Goal: Task Accomplishment & Management: Use online tool/utility

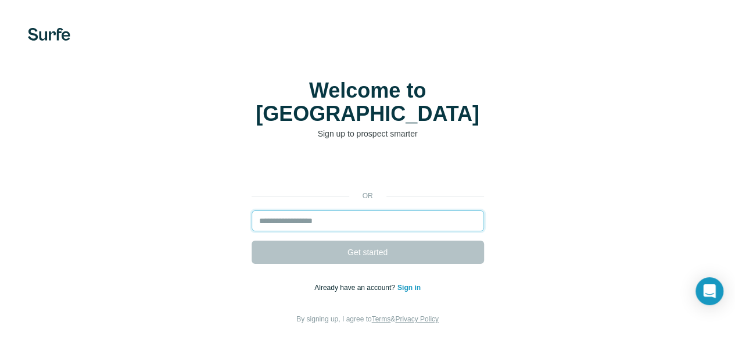
click at [252, 210] on input "email" at bounding box center [368, 220] width 232 height 21
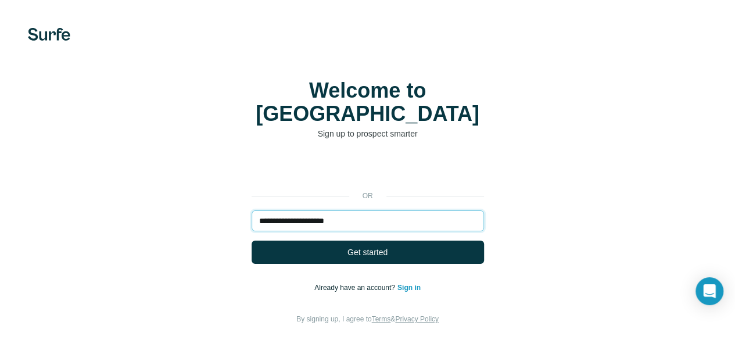
type input "**********"
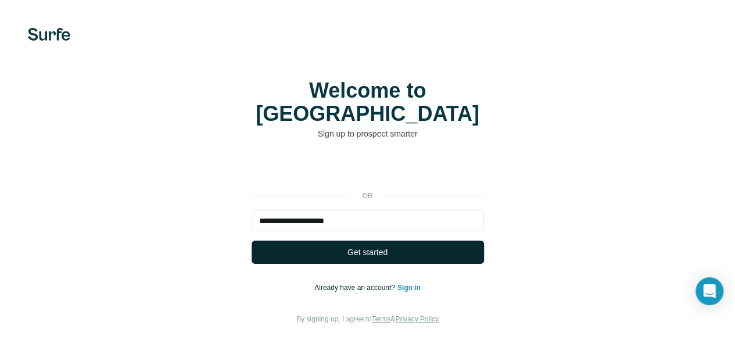
click at [347, 246] on span "Get started" at bounding box center [367, 252] width 40 height 12
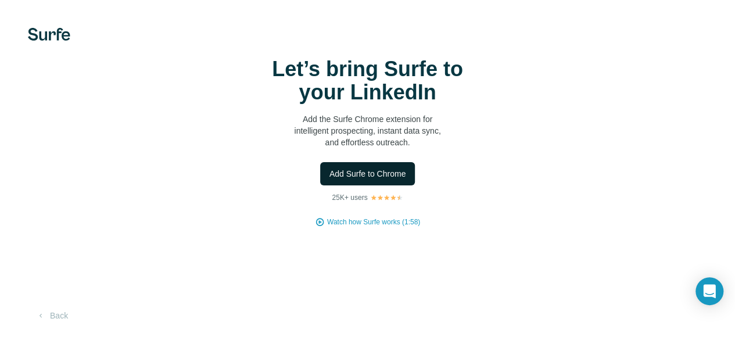
click at [329, 180] on span "Add Surfe to Chrome" at bounding box center [367, 174] width 77 height 12
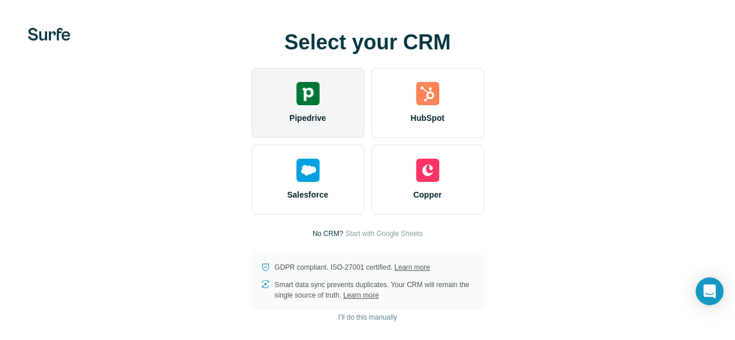
click at [252, 123] on div "Pipedrive" at bounding box center [308, 103] width 113 height 70
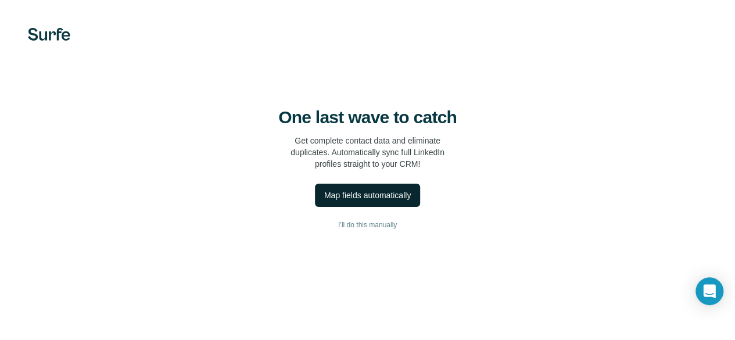
click at [324, 201] on div "Map fields automatically" at bounding box center [367, 195] width 87 height 12
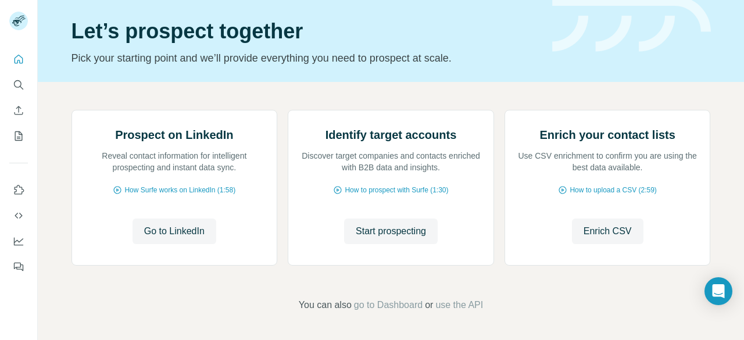
scroll to position [101, 0]
click at [392, 238] on span "Start prospecting" at bounding box center [391, 231] width 70 height 14
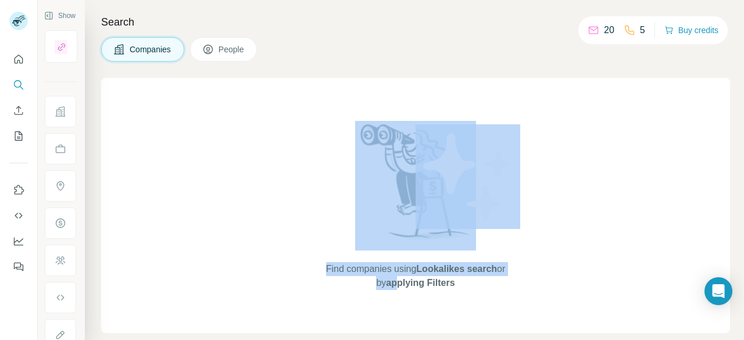
drag, startPoint x: 392, startPoint y: 278, endPoint x: 315, endPoint y: 135, distance: 162.7
click at [315, 135] on div "Find companies using Lookalikes search or by applying Filters" at bounding box center [415, 205] width 209 height 255
click at [258, 169] on div "Find companies using Lookalikes search or by applying Filters" at bounding box center [415, 205] width 629 height 255
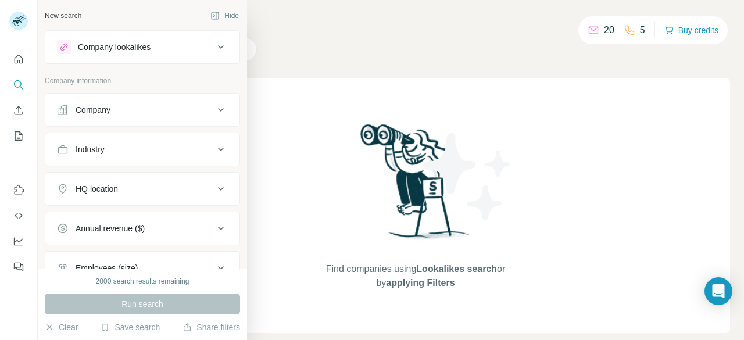
click at [155, 46] on div "Company lookalikes" at bounding box center [135, 47] width 157 height 14
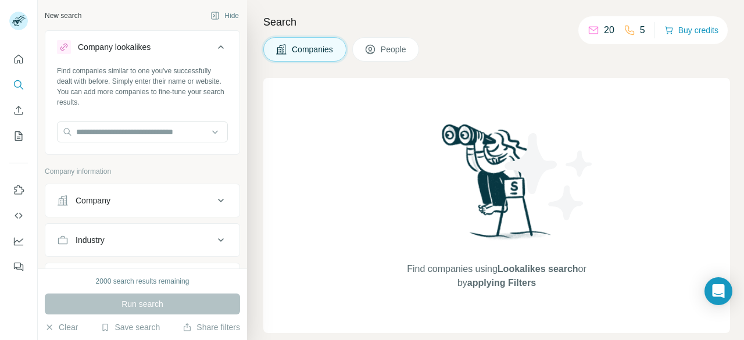
click at [155, 46] on div "Company lookalikes" at bounding box center [135, 47] width 157 height 14
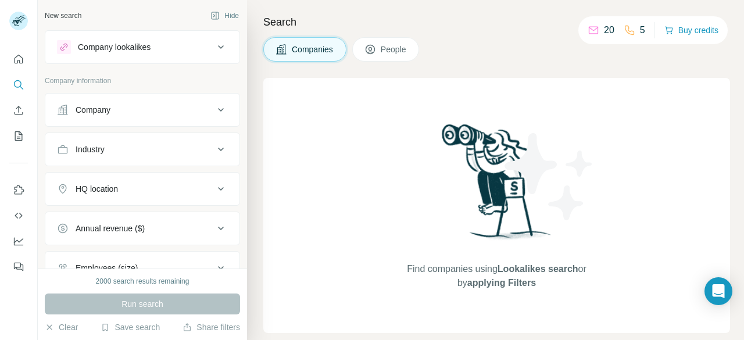
click at [158, 104] on div "Company" at bounding box center [135, 110] width 157 height 12
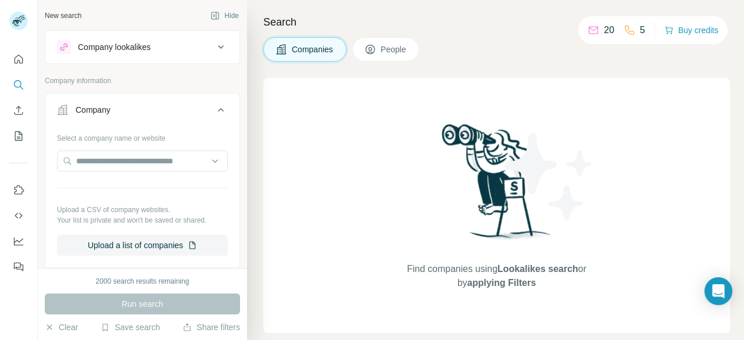
click at [158, 104] on div "Company" at bounding box center [135, 110] width 157 height 12
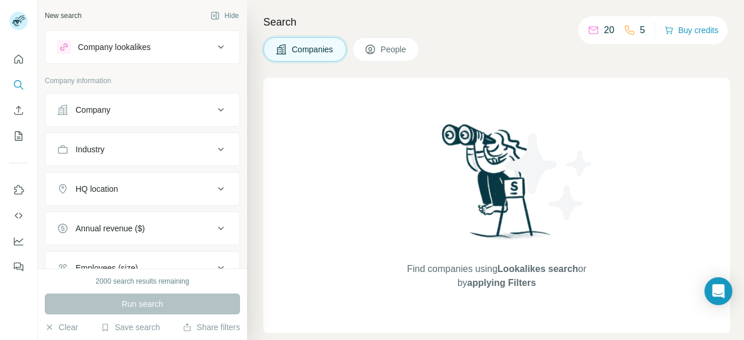
click at [214, 44] on icon at bounding box center [221, 47] width 14 height 14
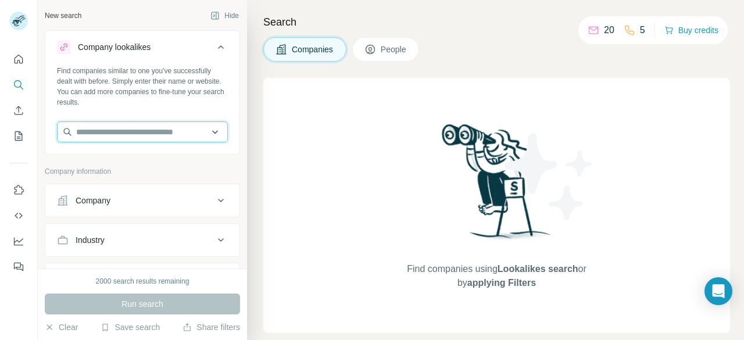
click at [163, 133] on input "text" at bounding box center [142, 131] width 171 height 21
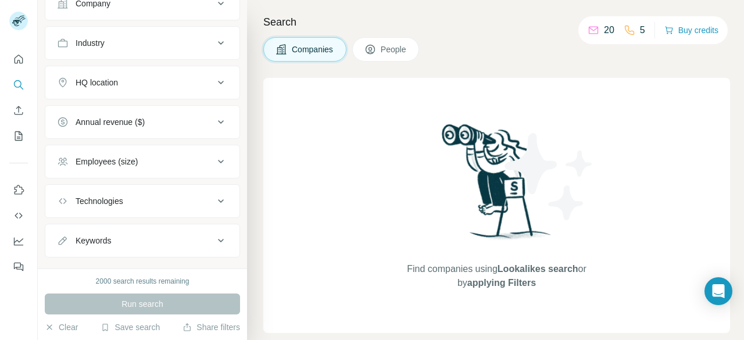
scroll to position [198, 0]
click at [214, 78] on icon at bounding box center [221, 82] width 14 height 14
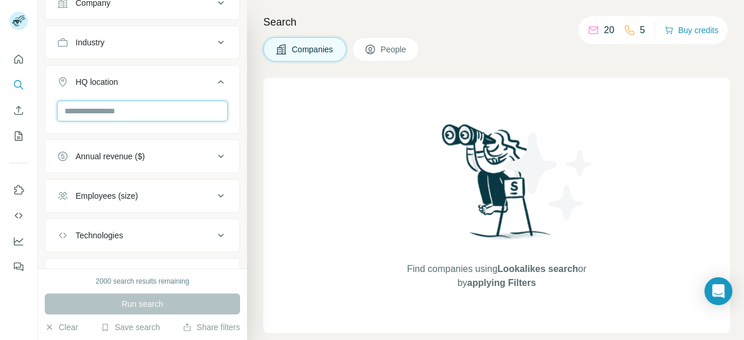
click at [165, 103] on input "text" at bounding box center [142, 111] width 171 height 21
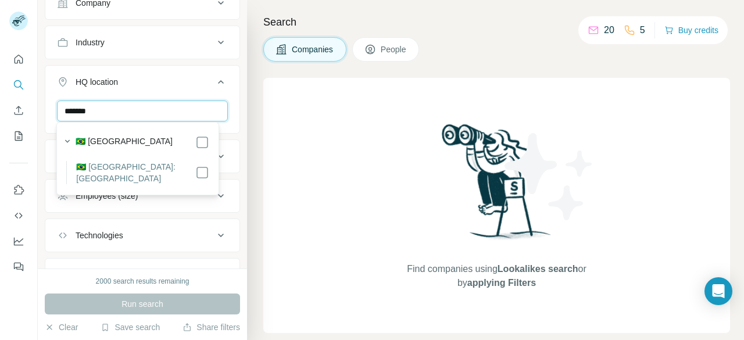
type input "*******"
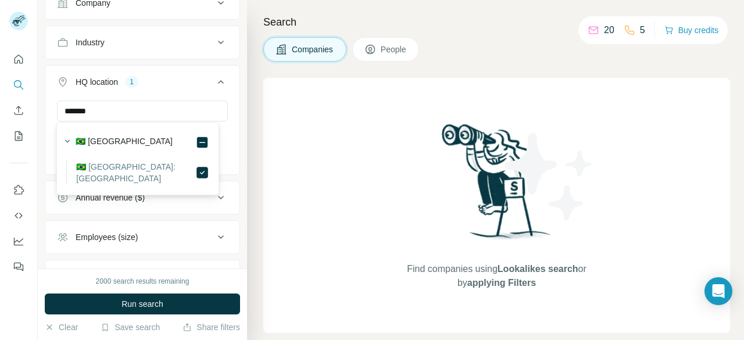
click at [235, 137] on div "New search Hide Company lookalikes Find companies similar to one you've success…" at bounding box center [142, 134] width 209 height 268
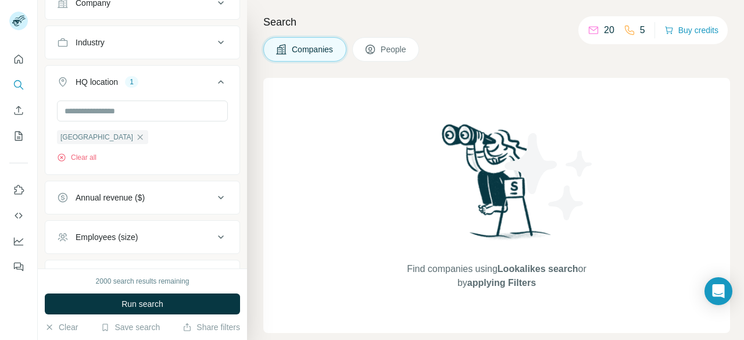
click at [214, 192] on icon at bounding box center [221, 198] width 14 height 14
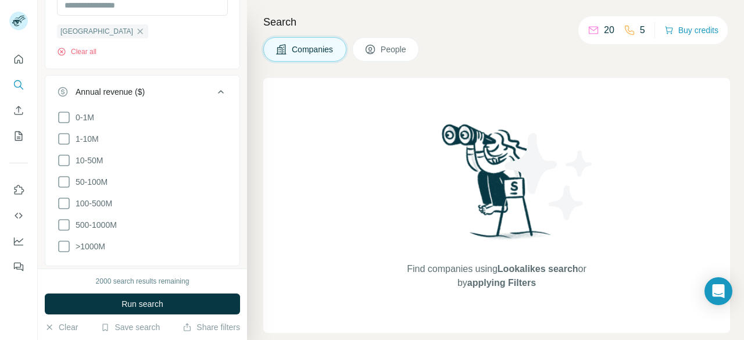
scroll to position [314, 0]
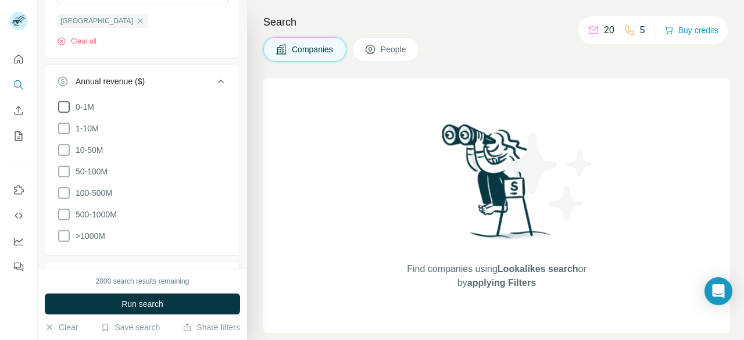
click at [66, 104] on icon at bounding box center [64, 107] width 14 height 14
click at [66, 127] on icon at bounding box center [64, 128] width 14 height 14
click at [66, 127] on icon at bounding box center [64, 129] width 12 height 12
click at [66, 127] on icon at bounding box center [64, 128] width 14 height 14
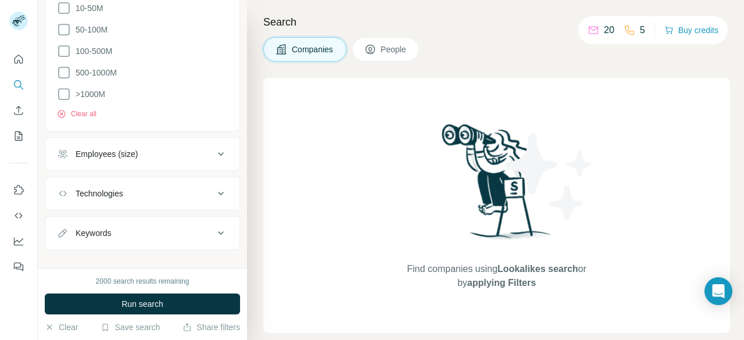
scroll to position [465, 0]
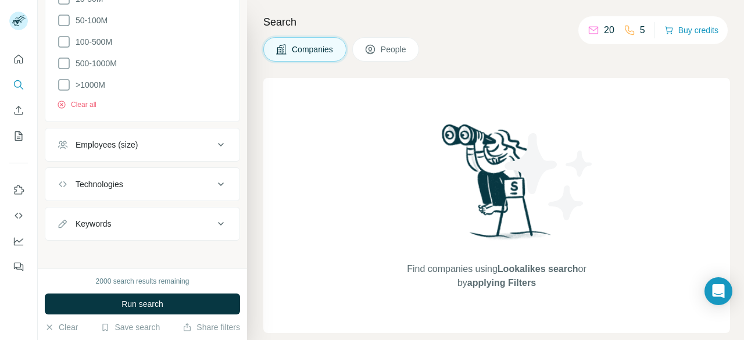
click at [214, 144] on icon at bounding box center [221, 145] width 14 height 14
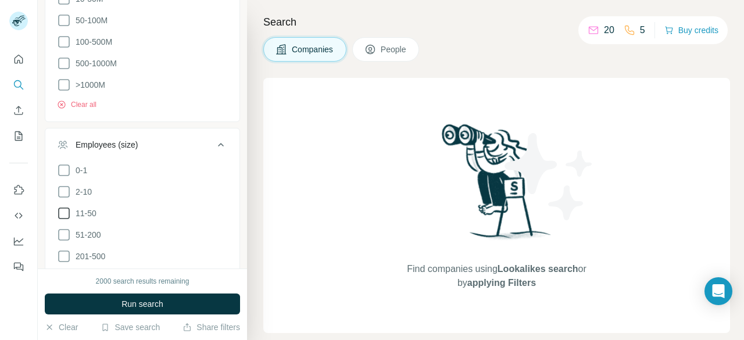
click at [64, 213] on icon at bounding box center [64, 213] width 14 height 14
click at [66, 228] on icon at bounding box center [64, 235] width 14 height 14
click at [64, 251] on icon at bounding box center [64, 256] width 14 height 14
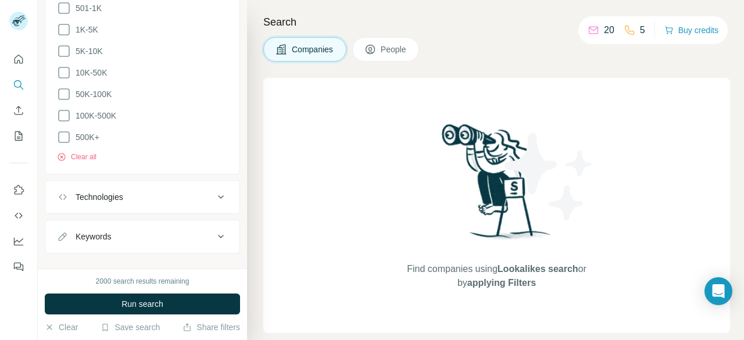
scroll to position [745, 0]
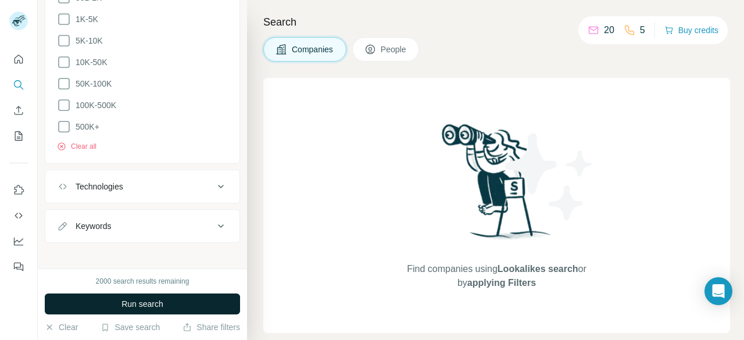
click at [130, 304] on span "Run search" at bounding box center [142, 304] width 42 height 12
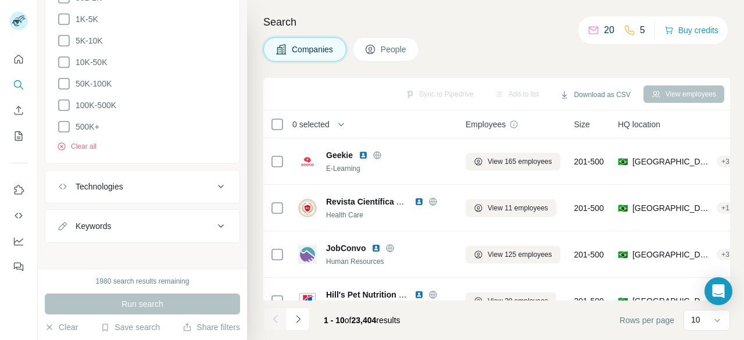
click at [485, 46] on div "Companies People" at bounding box center [496, 49] width 467 height 24
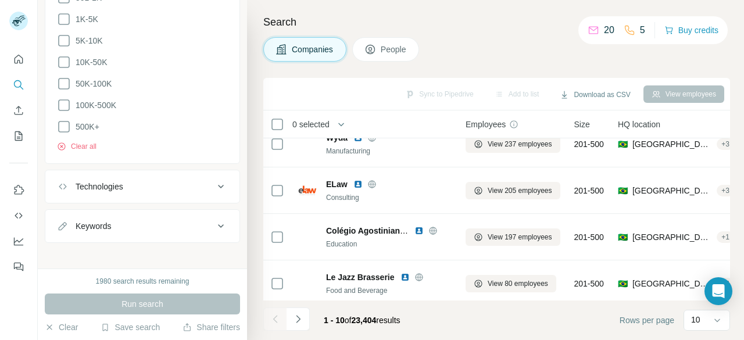
scroll to position [308, 0]
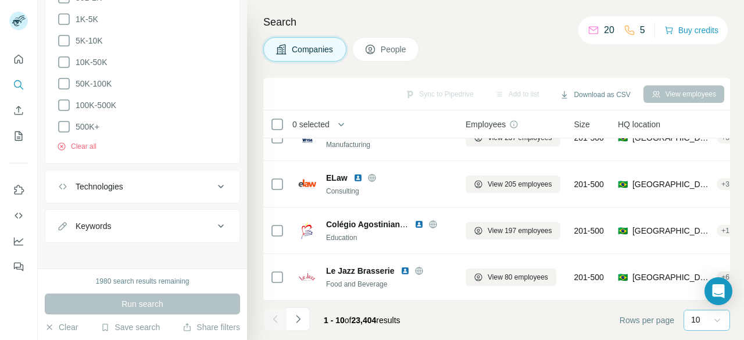
click at [719, 321] on icon at bounding box center [717, 320] width 12 height 12
click at [708, 236] on div "60" at bounding box center [706, 232] width 27 height 12
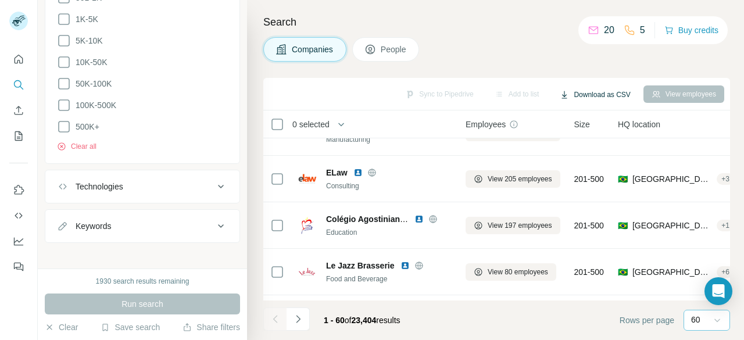
click at [590, 94] on button "Download as CSV" at bounding box center [594, 94] width 87 height 17
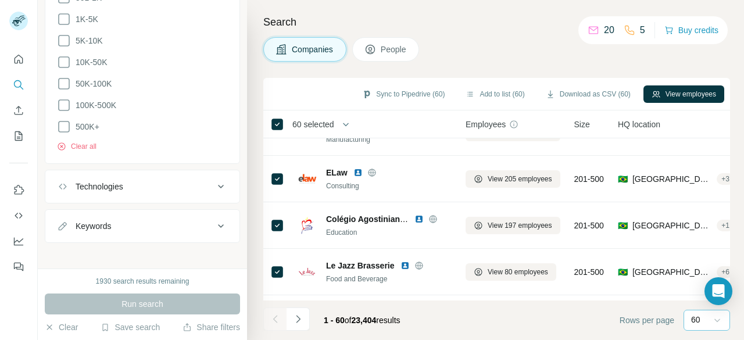
click at [571, 92] on button "Download as CSV (60)" at bounding box center [587, 93] width 101 height 17
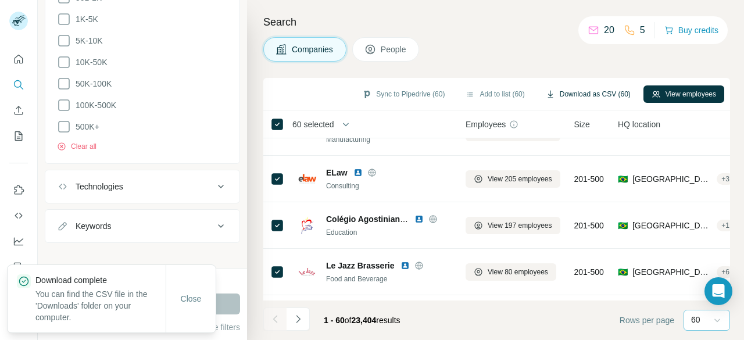
click at [546, 91] on icon "button" at bounding box center [550, 93] width 9 height 9
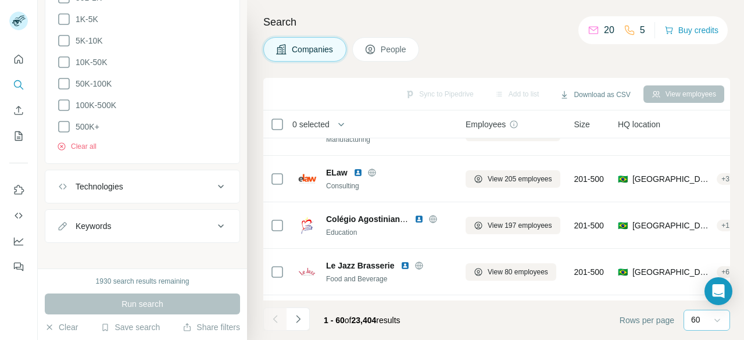
click at [347, 122] on icon "button" at bounding box center [341, 125] width 12 height 12
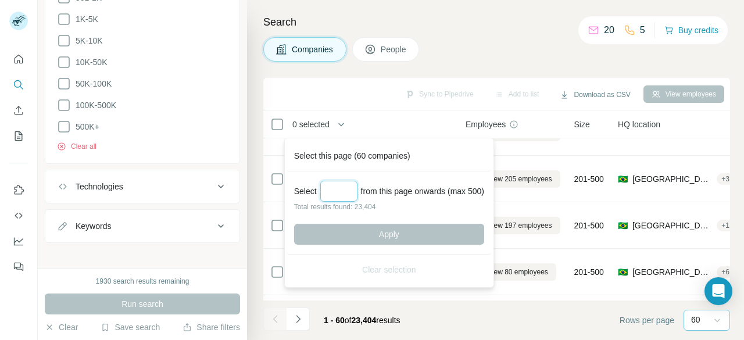
click at [338, 189] on input "Select a number (up to 500)" at bounding box center [338, 191] width 37 height 21
click at [514, 53] on div "Companies People" at bounding box center [496, 49] width 467 height 24
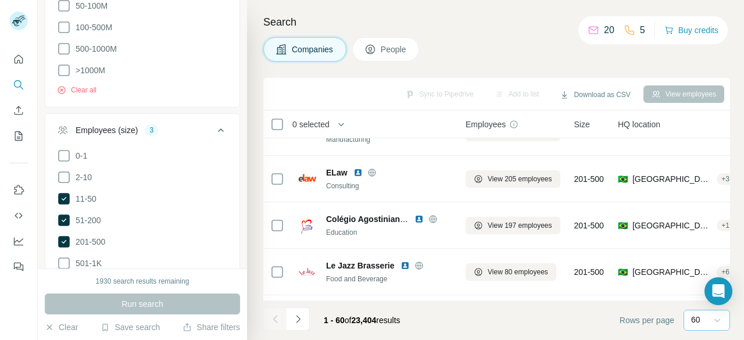
scroll to position [476, 0]
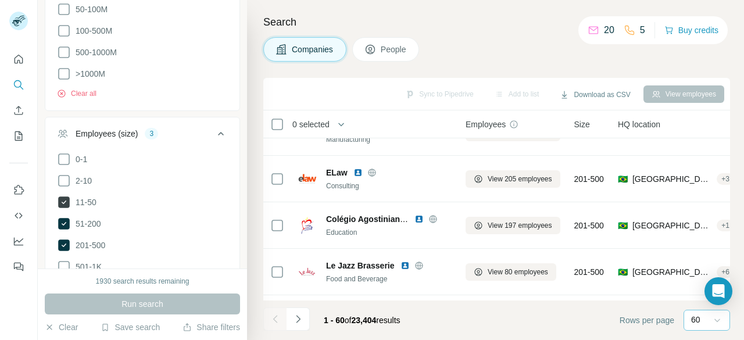
click at [64, 196] on icon at bounding box center [64, 202] width 12 height 12
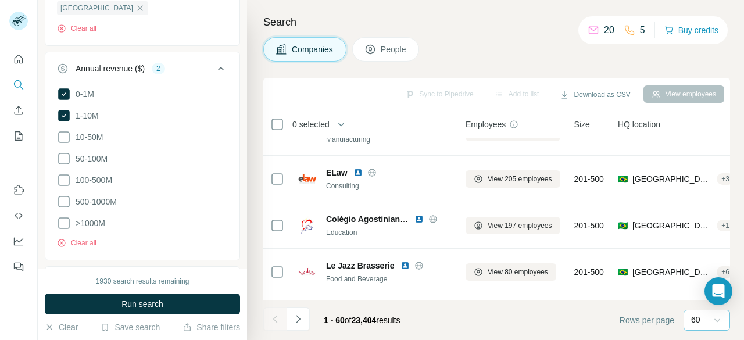
scroll to position [307, 0]
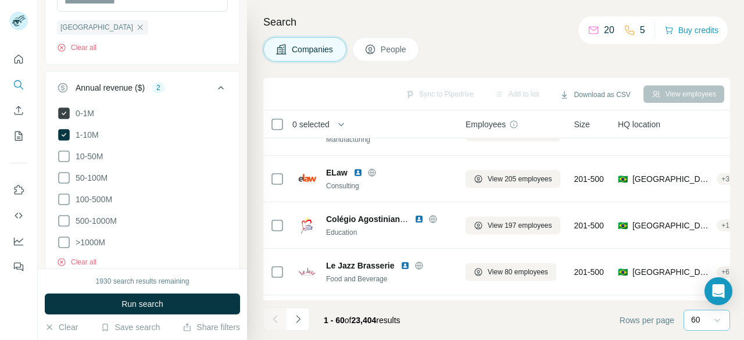
click at [64, 112] on icon at bounding box center [64, 113] width 12 height 12
click at [64, 111] on icon at bounding box center [64, 113] width 14 height 14
click at [63, 156] on icon at bounding box center [64, 156] width 14 height 14
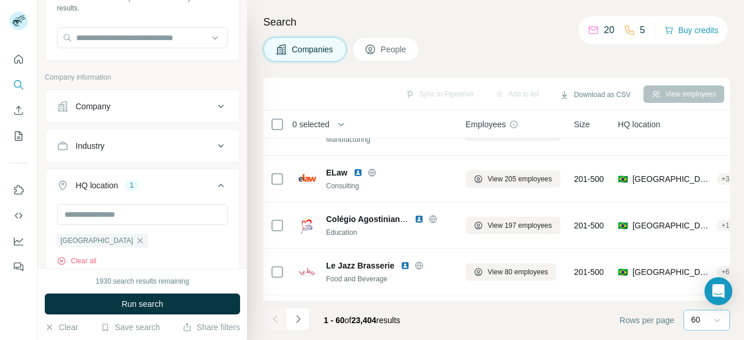
scroll to position [98, 0]
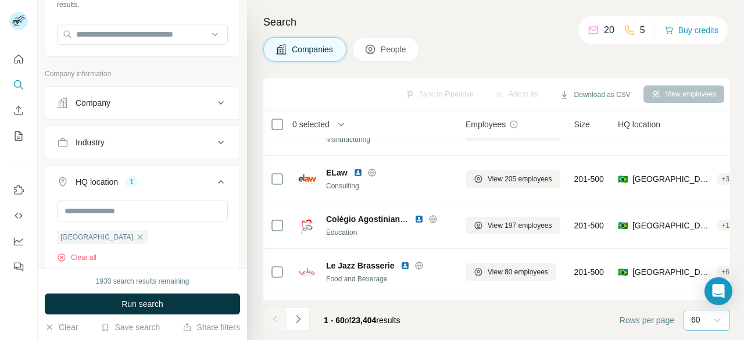
click at [214, 98] on icon at bounding box center [221, 103] width 14 height 14
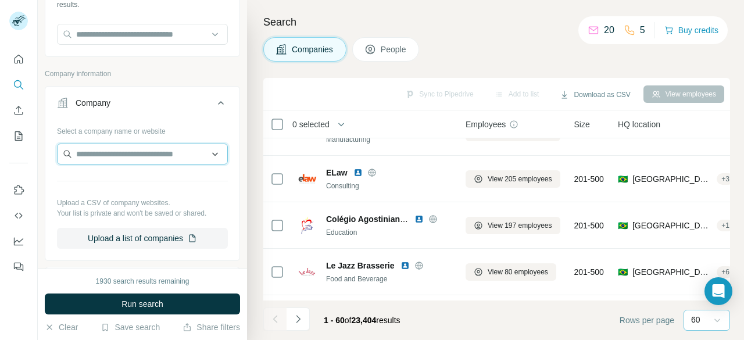
click at [206, 154] on input "text" at bounding box center [142, 154] width 171 height 21
click at [218, 102] on icon at bounding box center [221, 102] width 6 height 3
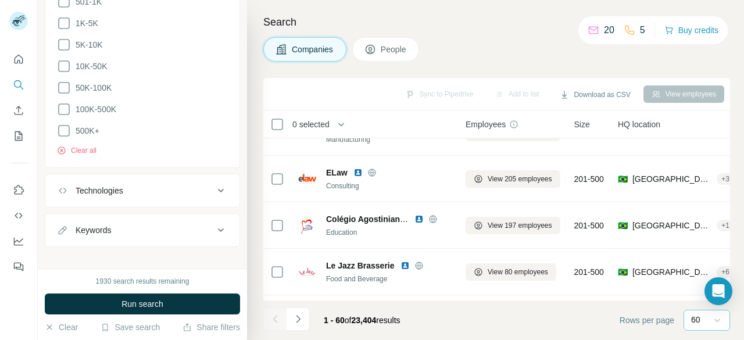
scroll to position [745, 0]
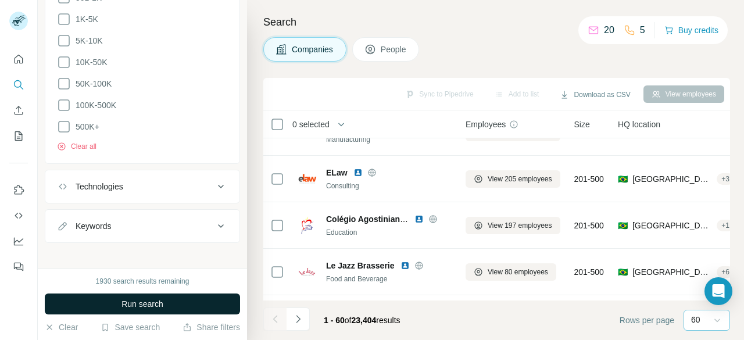
click at [134, 305] on span "Run search" at bounding box center [142, 304] width 42 height 12
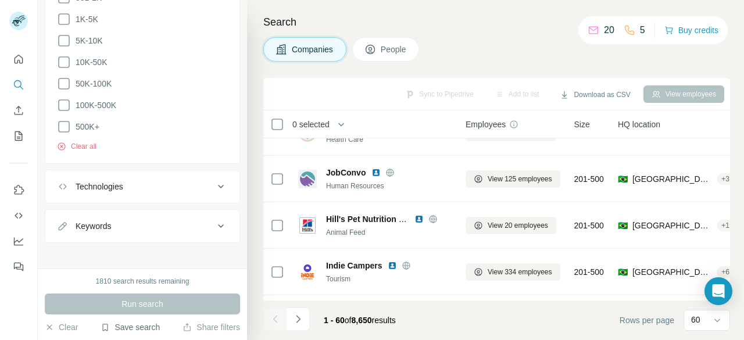
click at [105, 327] on icon "button" at bounding box center [105, 326] width 9 height 9
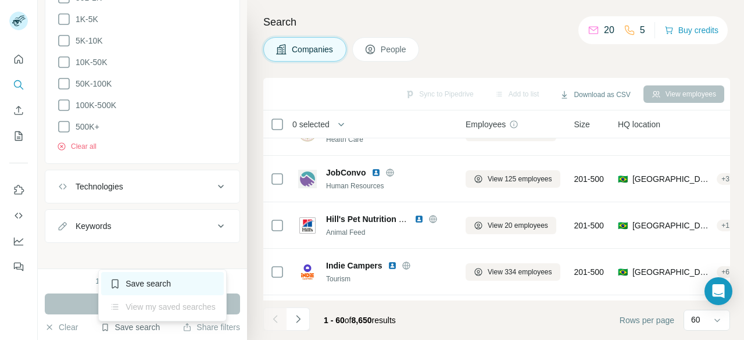
click at [119, 289] on icon at bounding box center [115, 284] width 12 height 12
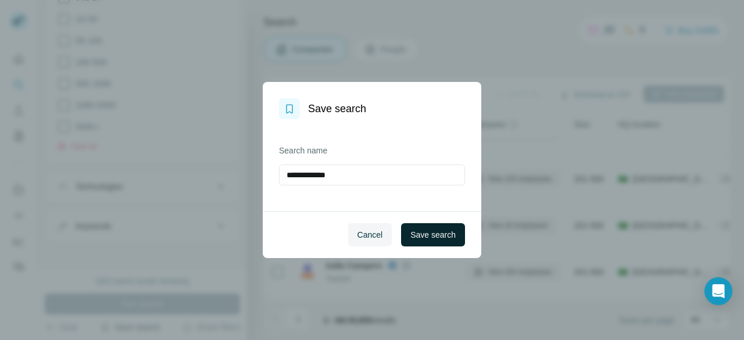
click at [432, 231] on span "Save search" at bounding box center [432, 235] width 45 height 12
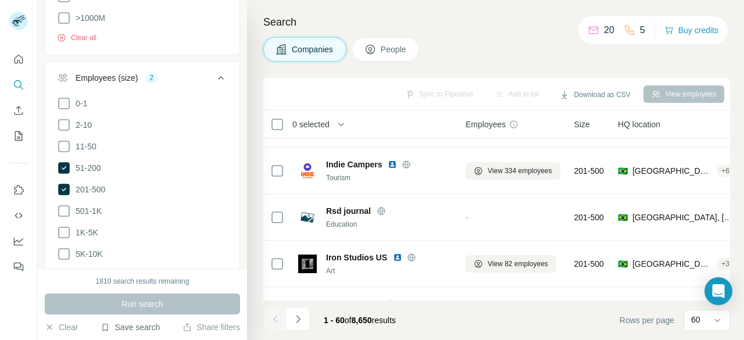
scroll to position [522, 0]
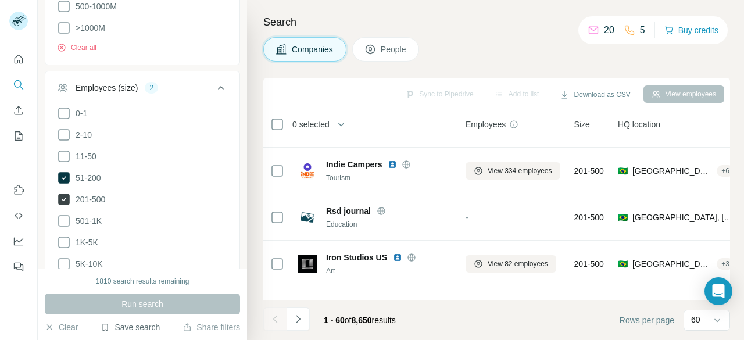
click at [66, 195] on icon at bounding box center [64, 199] width 12 height 12
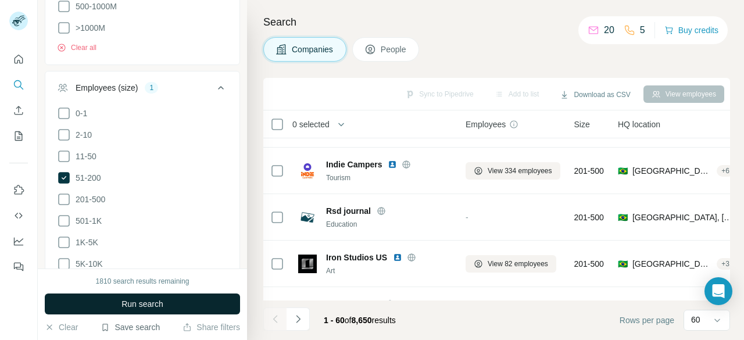
click at [127, 305] on span "Run search" at bounding box center [142, 304] width 42 height 12
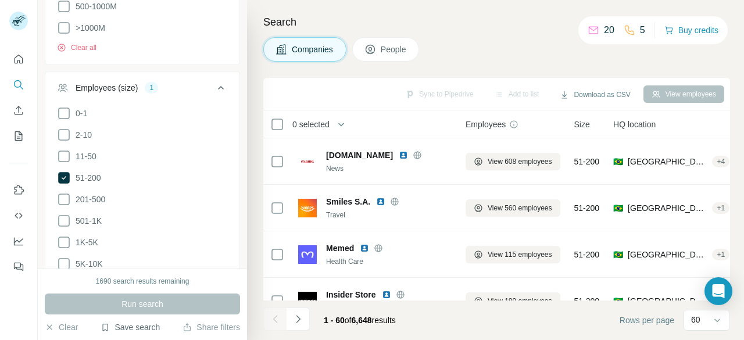
click at [402, 51] on span "People" at bounding box center [394, 50] width 27 height 12
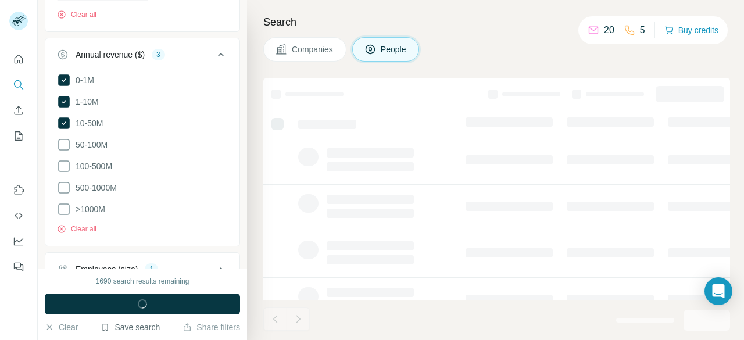
scroll to position [702, 0]
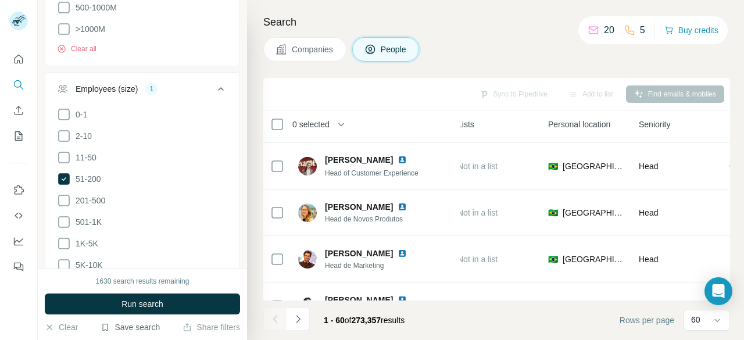
scroll to position [904, 320]
